Goal: Information Seeking & Learning: Check status

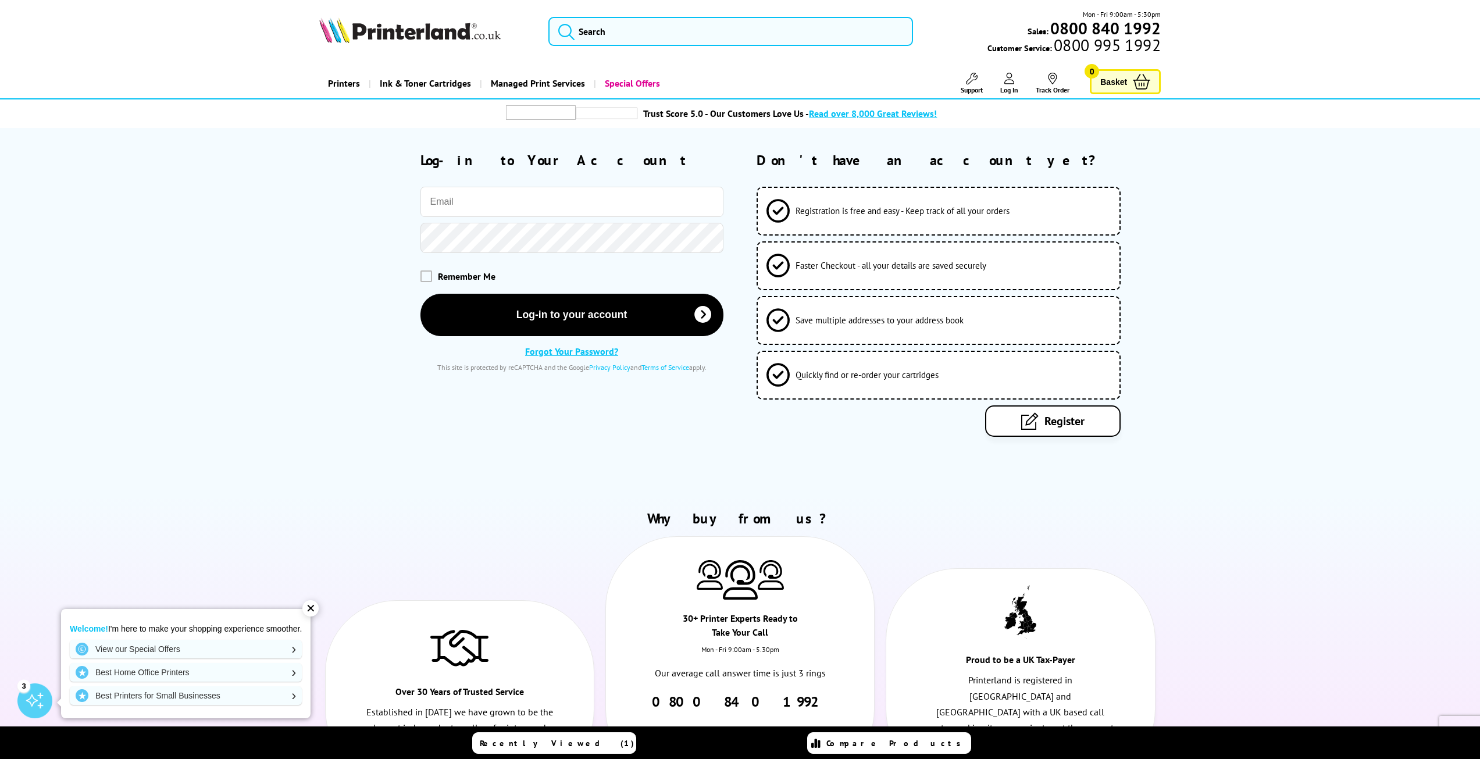
click at [603, 198] on input "email" at bounding box center [572, 202] width 303 height 30
type input "[EMAIL_ADDRESS][DOMAIN_NAME]"
click at [431, 277] on span at bounding box center [427, 276] width 12 height 12
click at [423, 272] on input "checkbox" at bounding box center [423, 272] width 0 height 0
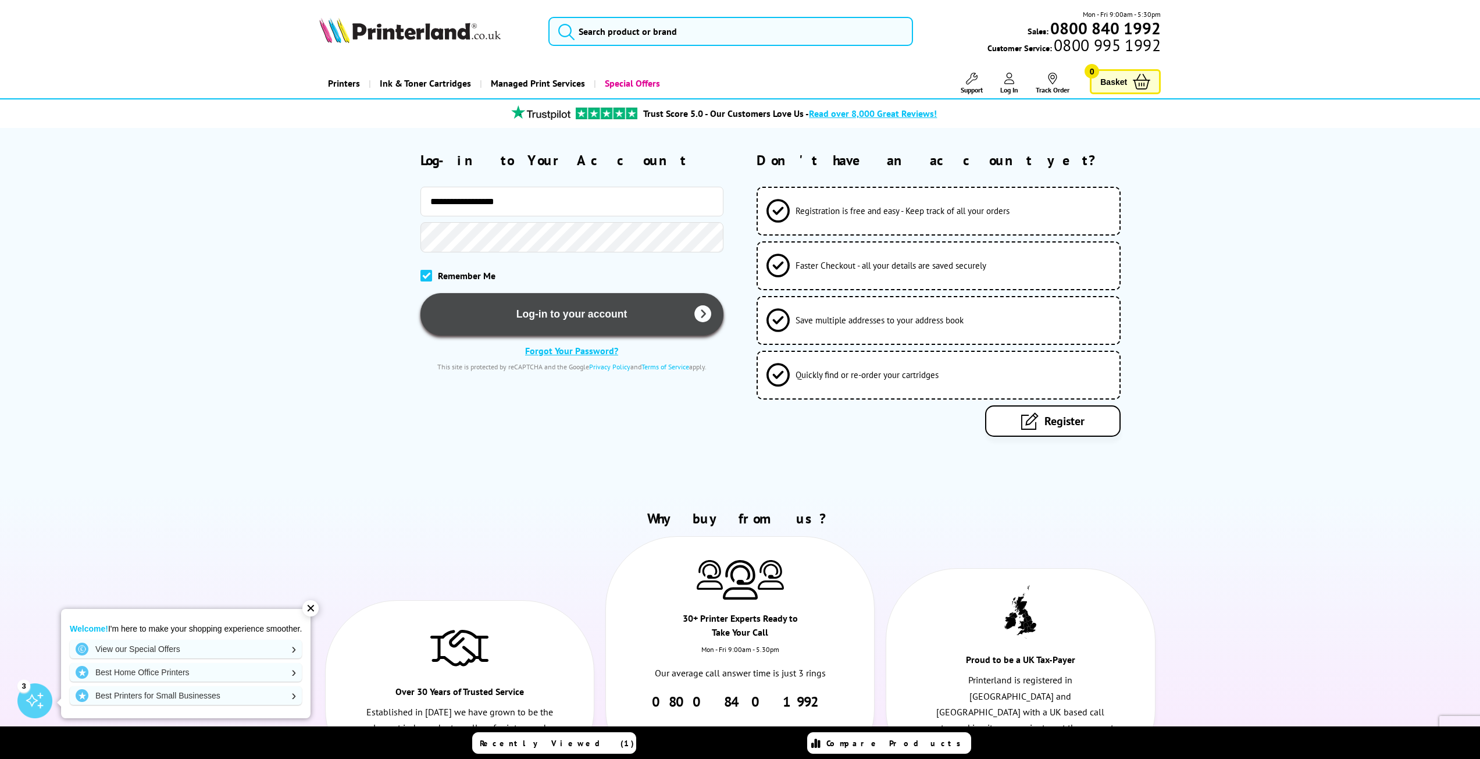
click at [506, 308] on button "Log-in to your account" at bounding box center [572, 314] width 303 height 42
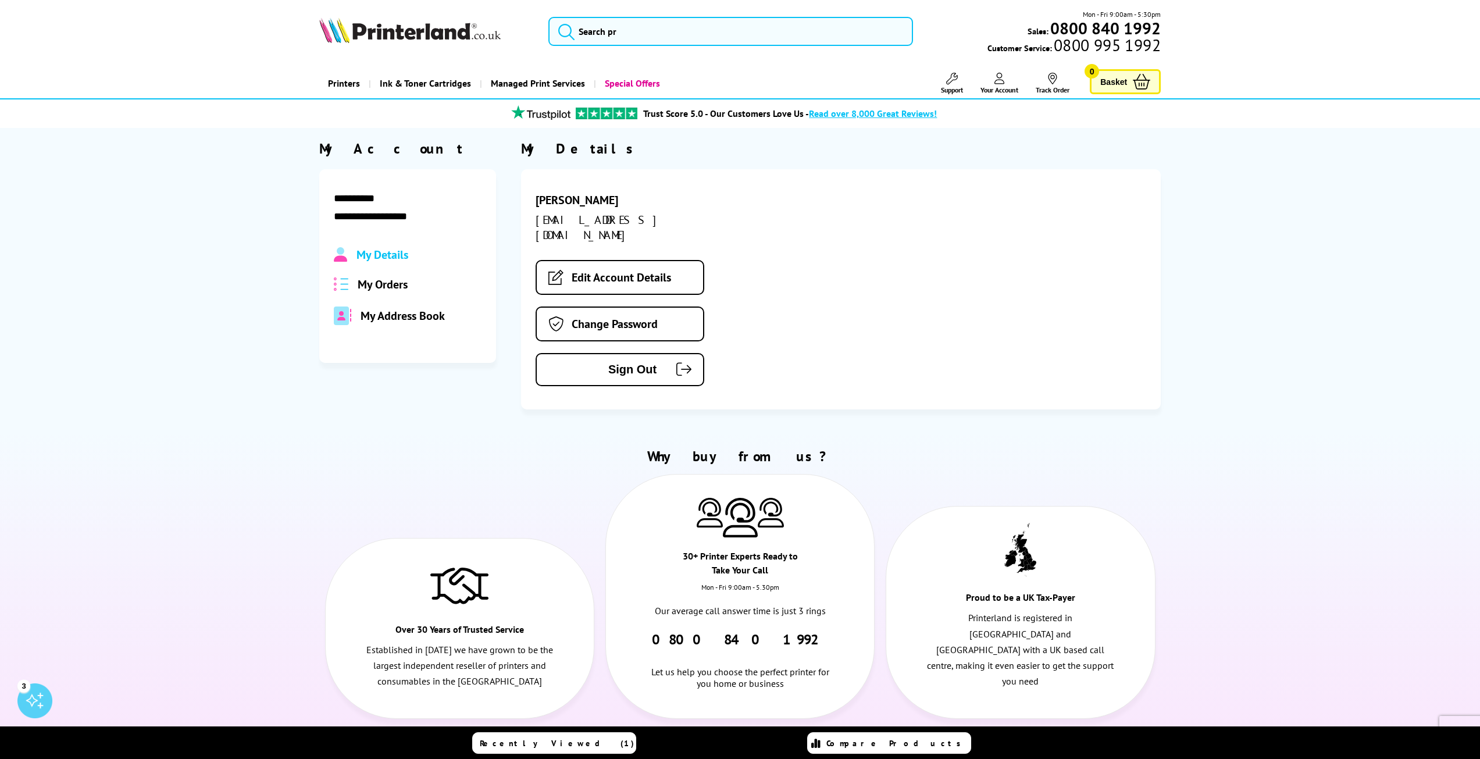
click at [1036, 80] on link "Track Order" at bounding box center [1053, 84] width 34 height 22
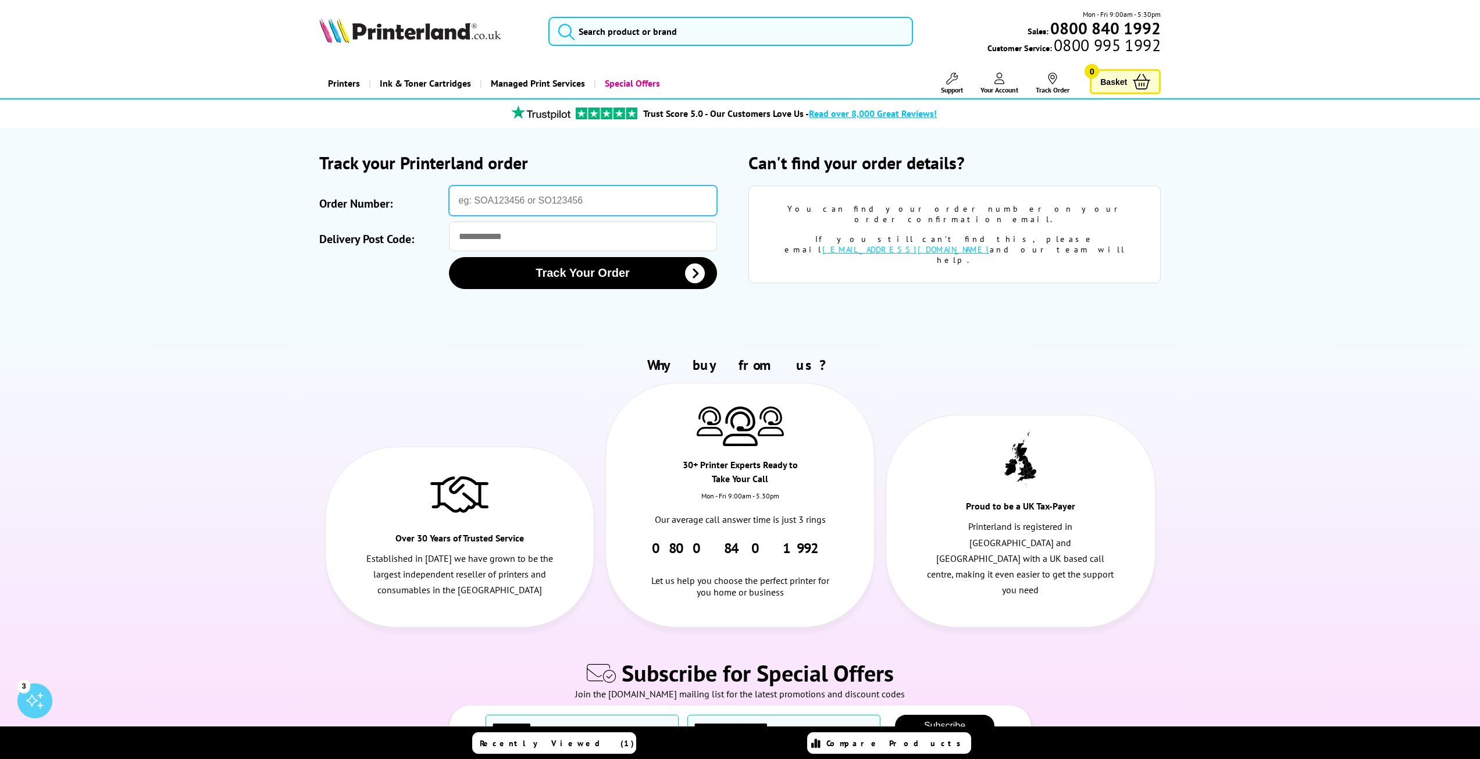
click at [493, 205] on input "Order Number:" at bounding box center [583, 201] width 268 height 30
type input "SOA3028920"
click at [555, 240] on input "Delivery Post Code:" at bounding box center [583, 237] width 268 height 30
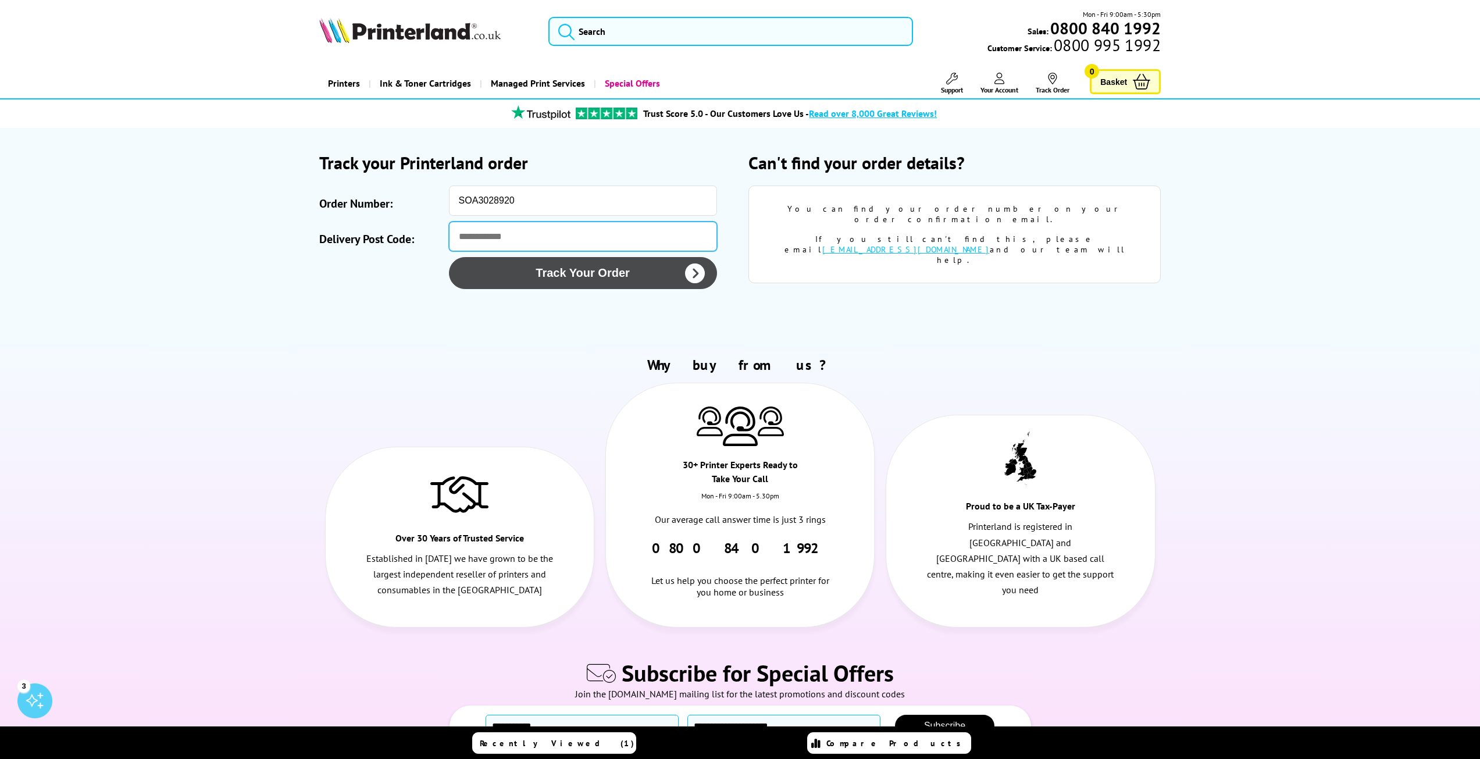
type input "*******"
click at [639, 278] on button "Track Your Order" at bounding box center [583, 273] width 268 height 32
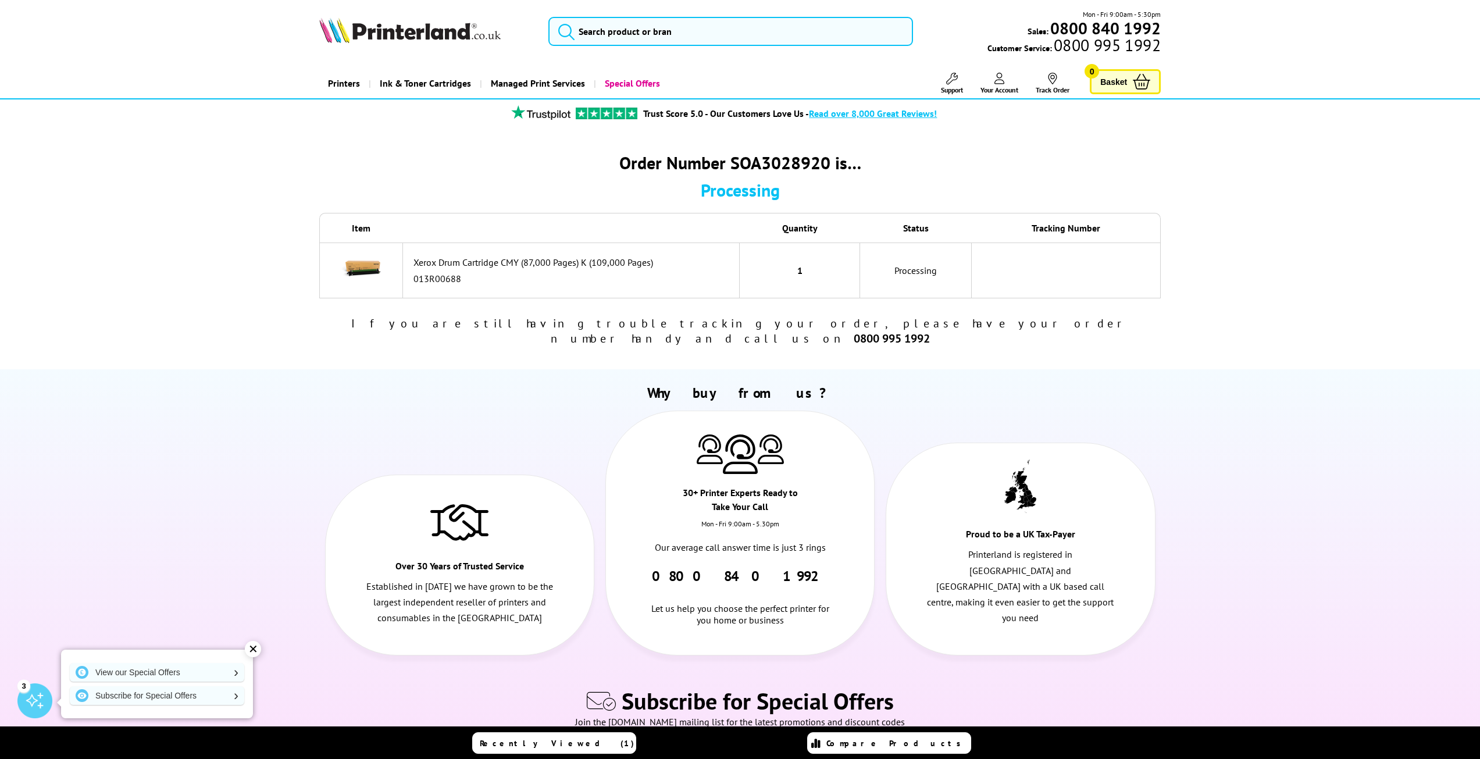
click at [928, 275] on td "Processing" at bounding box center [916, 271] width 112 height 56
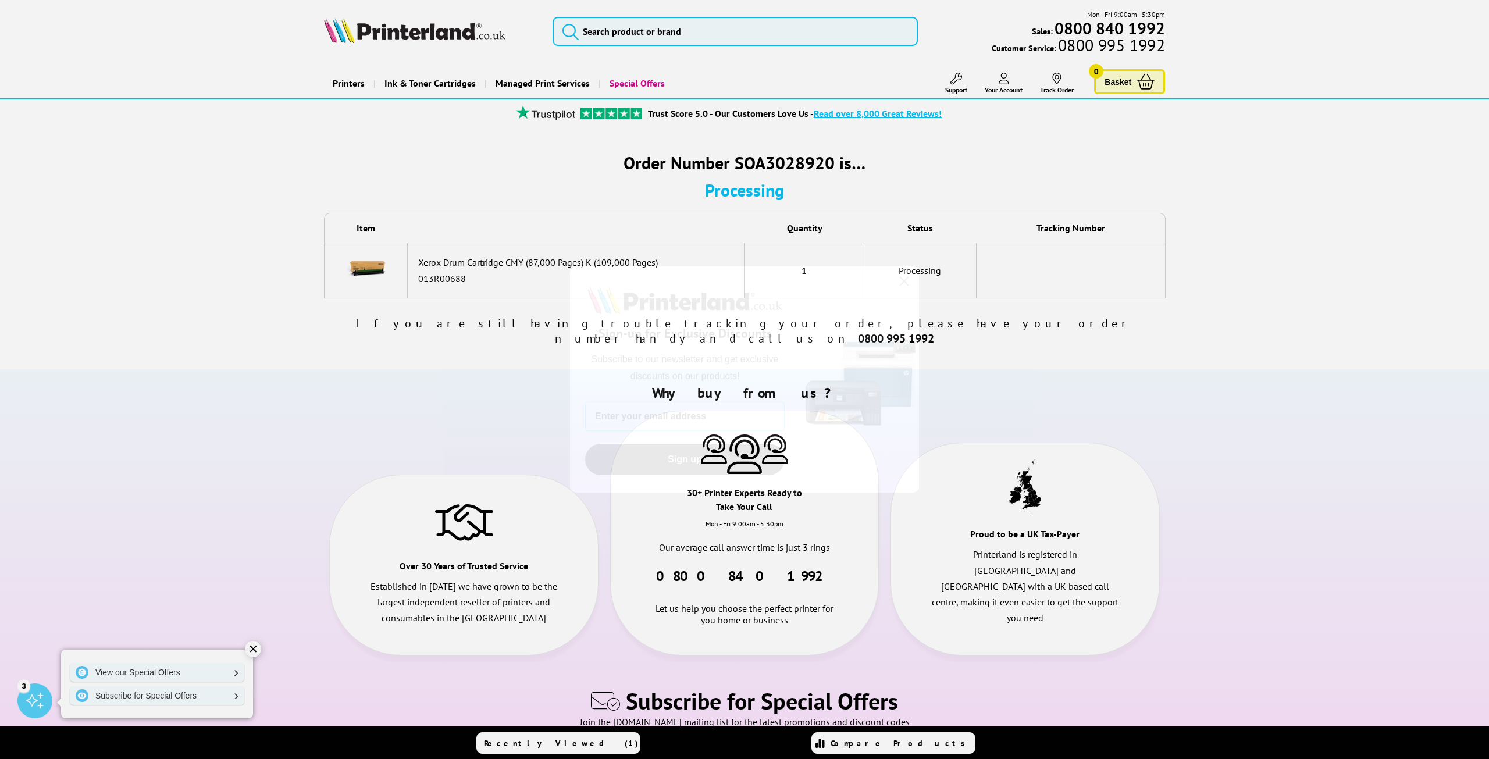
click at [911, 286] on circle "Close dialog" at bounding box center [904, 281] width 19 height 19
